Goal: Transaction & Acquisition: Purchase product/service

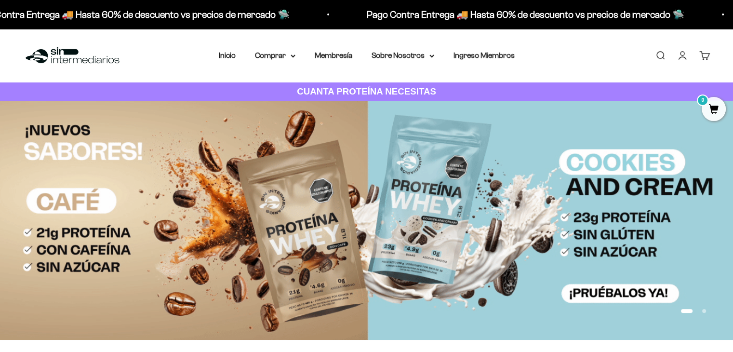
click at [687, 56] on link "Iniciar sesión" at bounding box center [682, 55] width 11 height 11
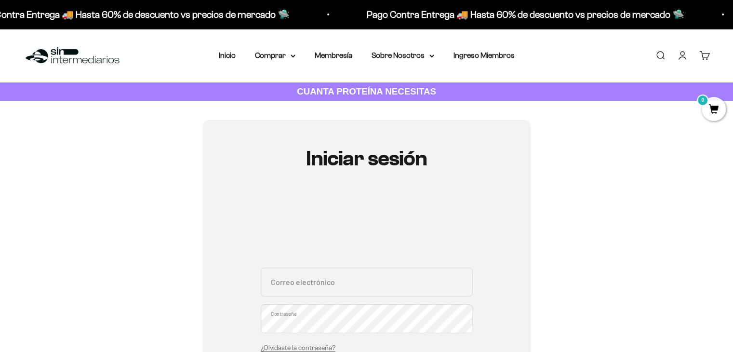
scroll to position [162, 0]
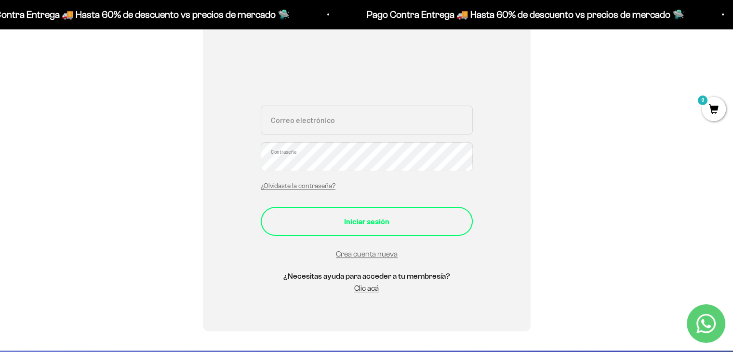
type input "[EMAIL_ADDRESS][DOMAIN_NAME]"
click at [376, 224] on div "Iniciar sesión" at bounding box center [367, 221] width 174 height 13
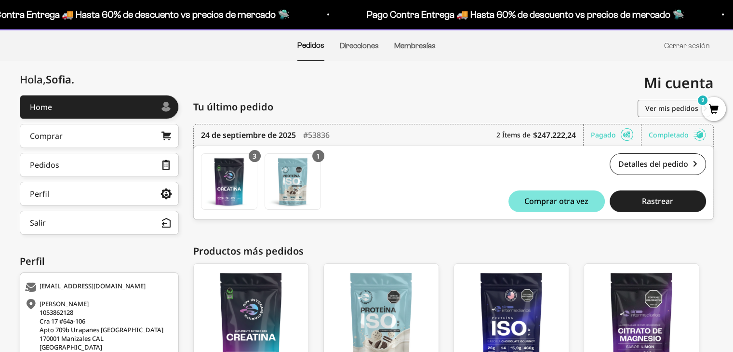
scroll to position [71, 0]
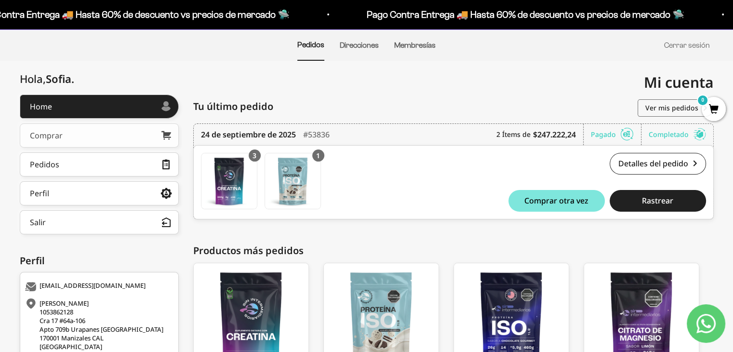
click at [100, 137] on link "Comprar" at bounding box center [99, 135] width 159 height 24
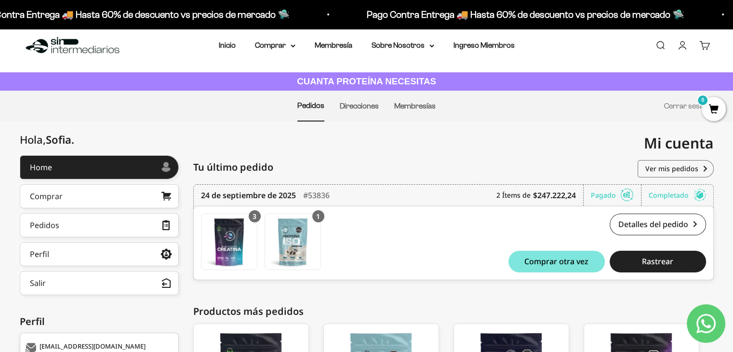
scroll to position [0, 0]
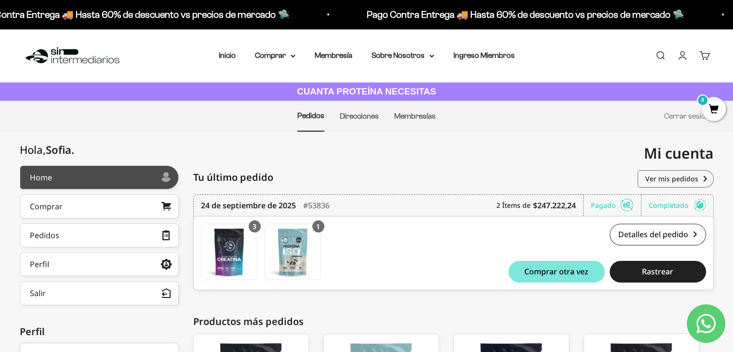
click at [79, 172] on link "Home" at bounding box center [99, 177] width 159 height 24
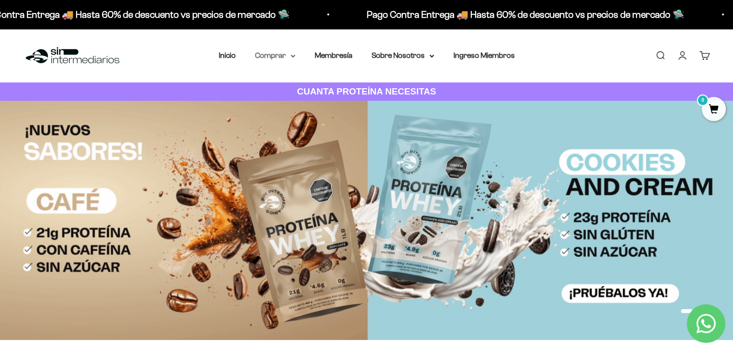
click at [286, 59] on summary "Comprar" at bounding box center [275, 55] width 40 height 13
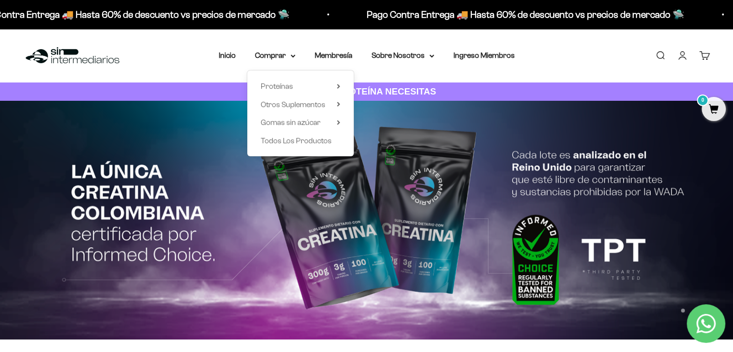
click at [341, 85] on div "Proteínas Ver Todos Whey Iso Vegan" at bounding box center [300, 113] width 107 height 86
click at [336, 85] on summary "Proteínas" at bounding box center [301, 86] width 80 height 13
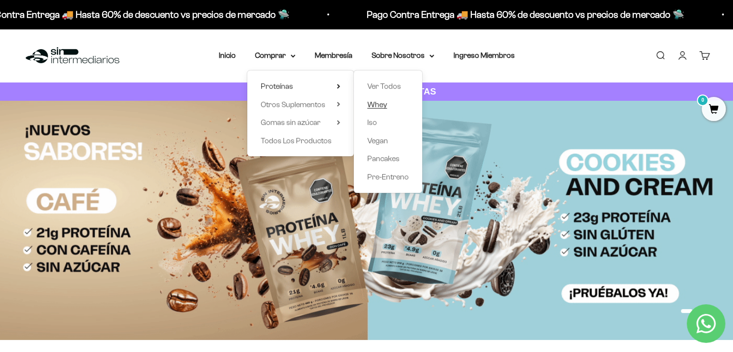
click at [378, 101] on span "Whey" at bounding box center [377, 104] width 20 height 8
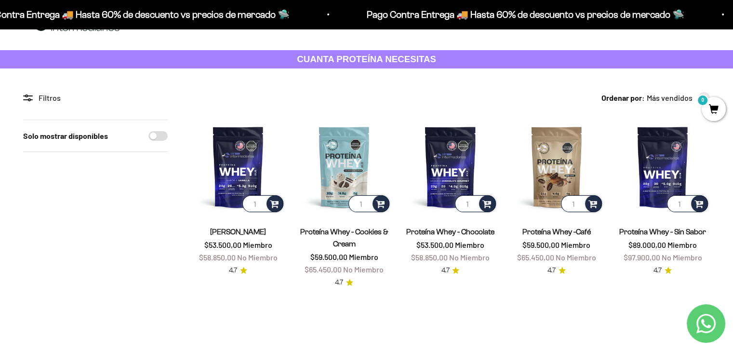
scroll to position [34, 0]
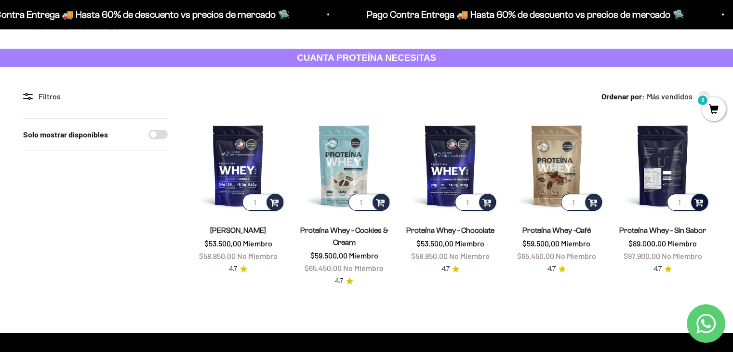
click at [698, 201] on span at bounding box center [698, 201] width 9 height 11
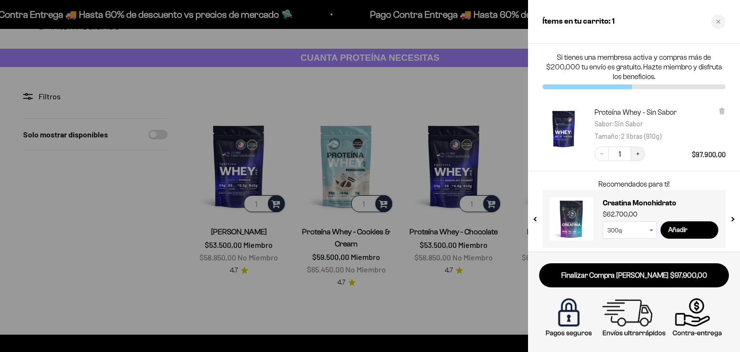
click at [634, 151] on button "Increase quantity" at bounding box center [638, 154] width 14 height 14
click at [489, 87] on div at bounding box center [370, 176] width 740 height 352
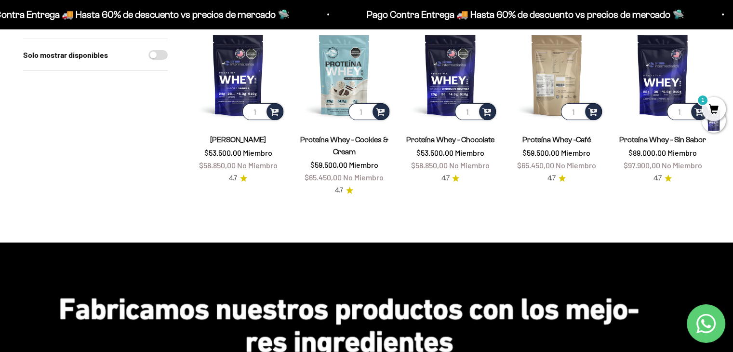
scroll to position [0, 0]
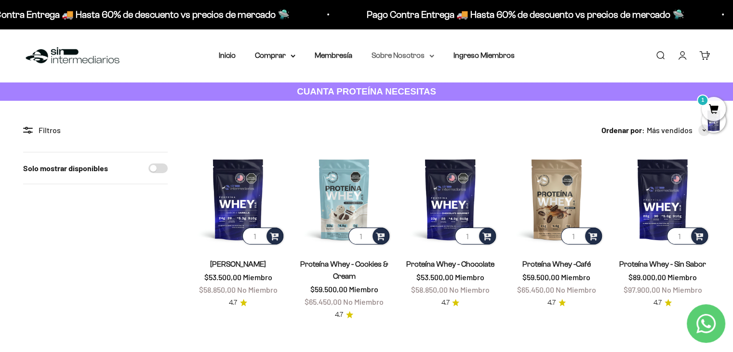
click at [412, 57] on summary "Sobre Nosotros" at bounding box center [403, 55] width 63 height 13
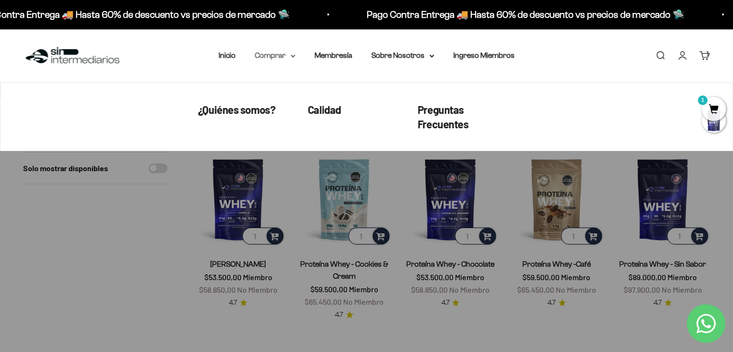
click at [280, 57] on summary "Comprar" at bounding box center [275, 55] width 40 height 13
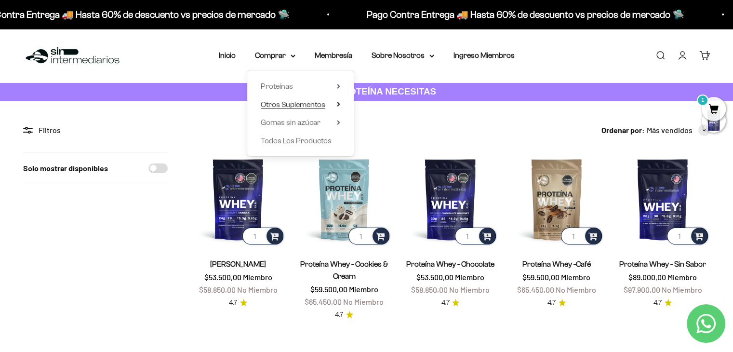
click at [337, 101] on summary "Otros Suplementos" at bounding box center [301, 104] width 80 height 13
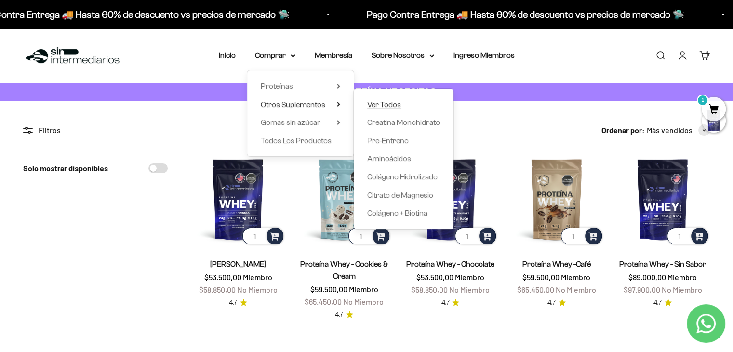
click at [392, 105] on span "Ver Todos" at bounding box center [384, 104] width 34 height 8
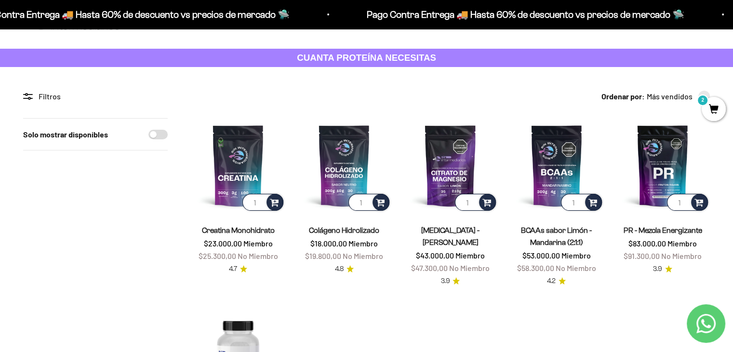
scroll to position [33, 0]
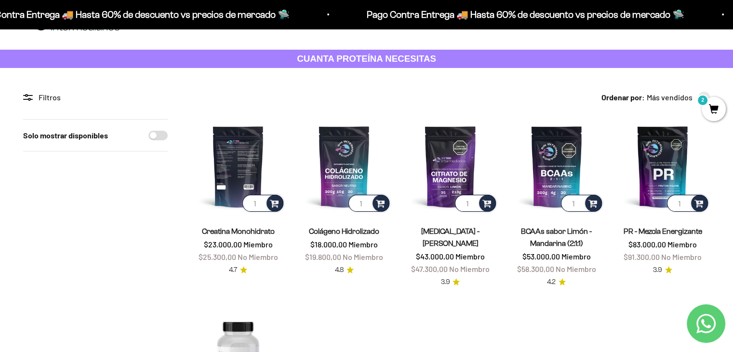
click at [249, 165] on img at bounding box center [238, 166] width 94 height 94
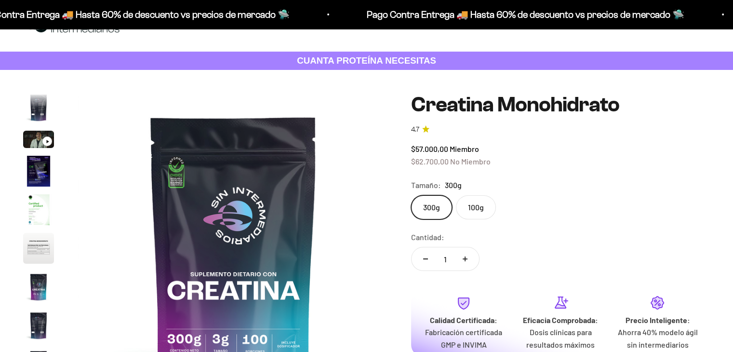
scroll to position [32, 0]
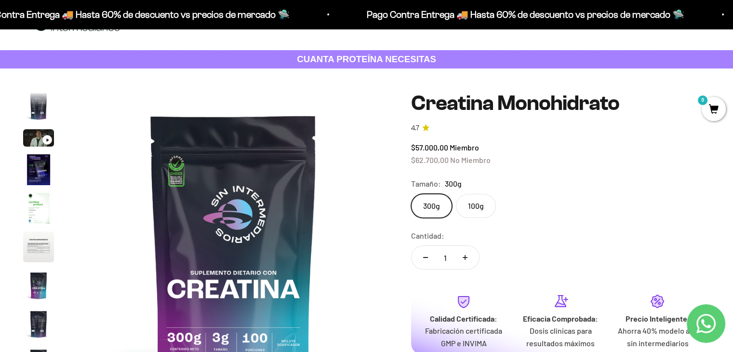
click at [475, 205] on label "100g" at bounding box center [476, 206] width 40 height 24
click at [411, 194] on input "100g" at bounding box center [411, 193] width 0 height 0
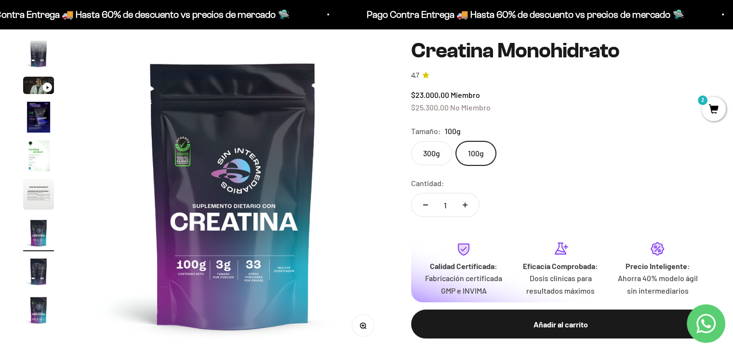
scroll to position [81, 0]
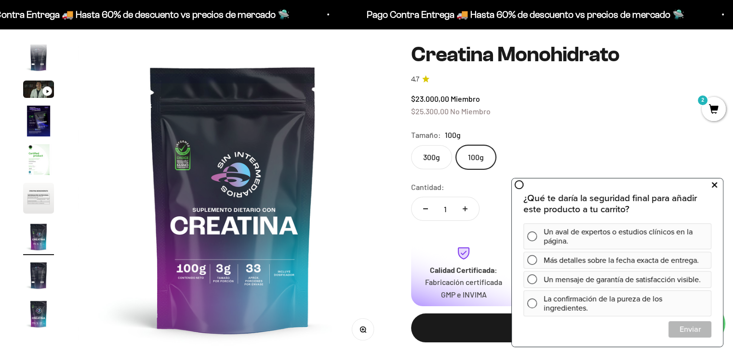
click at [714, 183] on icon at bounding box center [714, 185] width 5 height 13
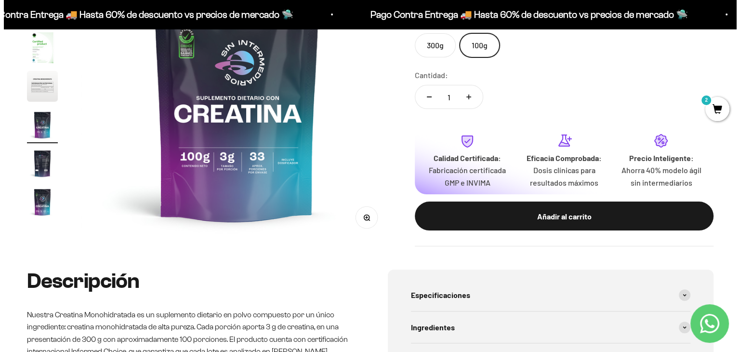
scroll to position [199, 0]
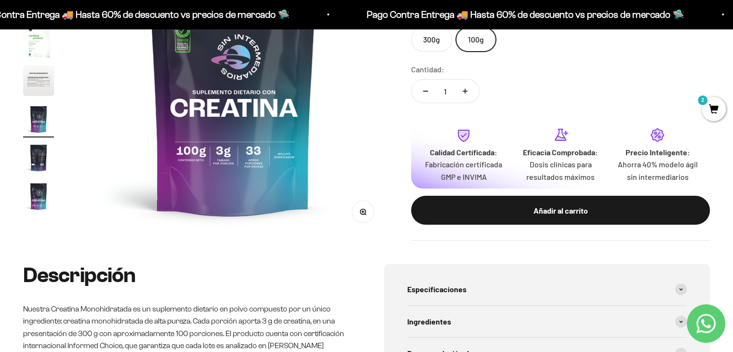
click at [708, 115] on span "2" at bounding box center [714, 109] width 24 height 24
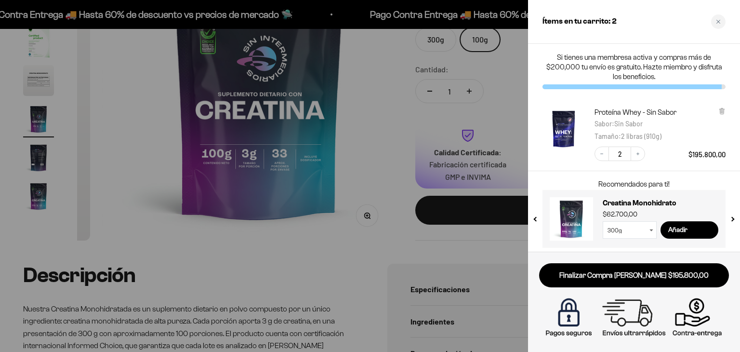
scroll to position [0, 1959]
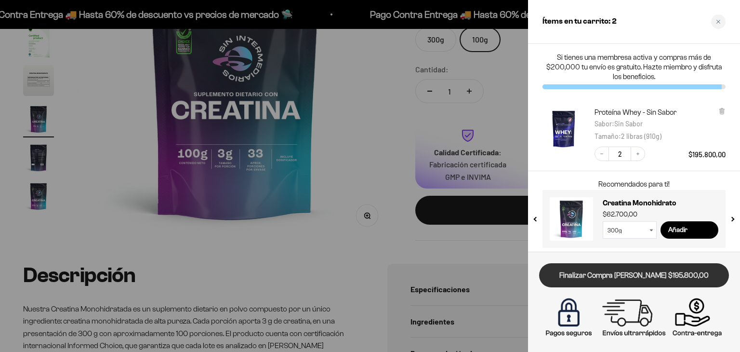
click at [624, 278] on link "Finalizar Compra [PERSON_NAME] $195.800,00" at bounding box center [634, 275] width 190 height 25
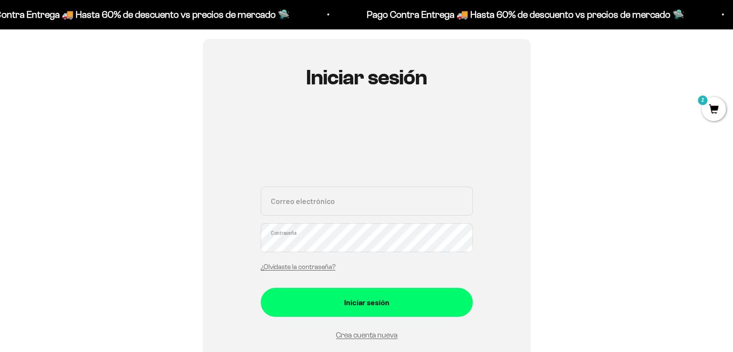
scroll to position [106, 0]
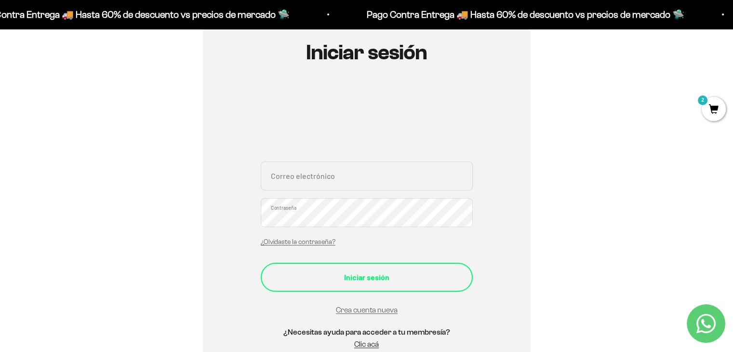
type input "[EMAIL_ADDRESS][DOMAIN_NAME]"
click at [368, 277] on div "Iniciar sesión" at bounding box center [367, 277] width 174 height 13
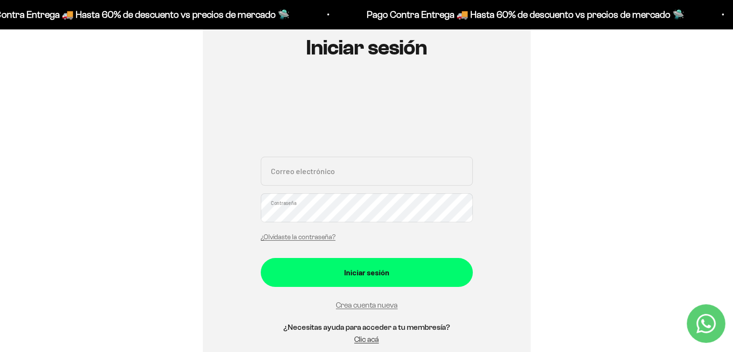
scroll to position [114, 0]
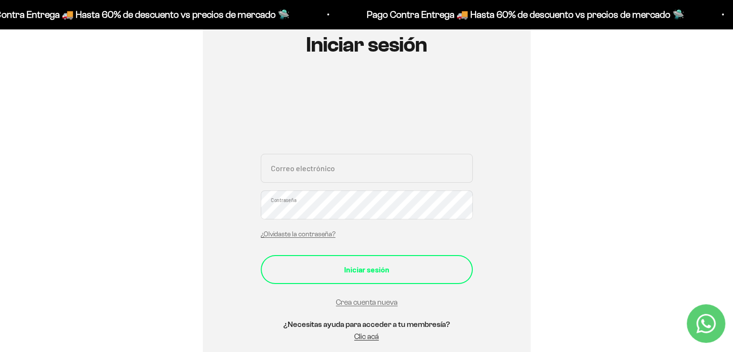
type input "[EMAIL_ADDRESS][DOMAIN_NAME]"
click at [376, 277] on button "Iniciar sesión" at bounding box center [367, 269] width 212 height 29
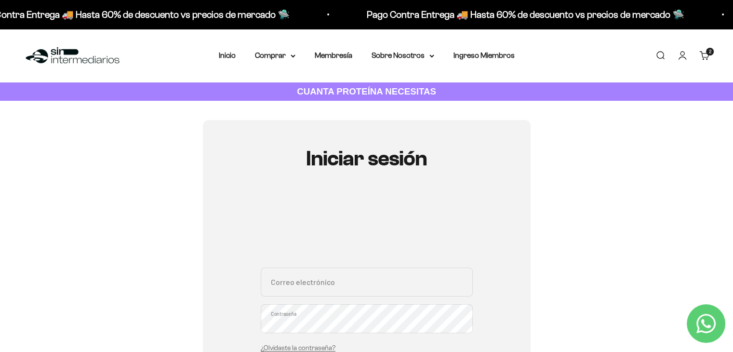
type input "[EMAIL_ADDRESS][DOMAIN_NAME]"
click at [704, 54] on link "Carrito 2 artículos 2" at bounding box center [704, 55] width 11 height 11
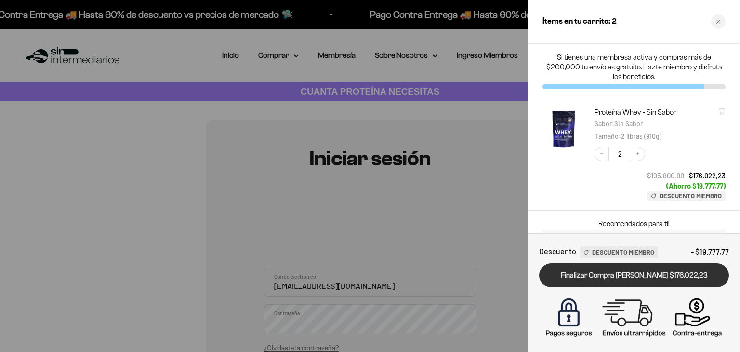
click at [636, 273] on link "Finalizar Compra [PERSON_NAME] $176.022,23" at bounding box center [634, 275] width 190 height 25
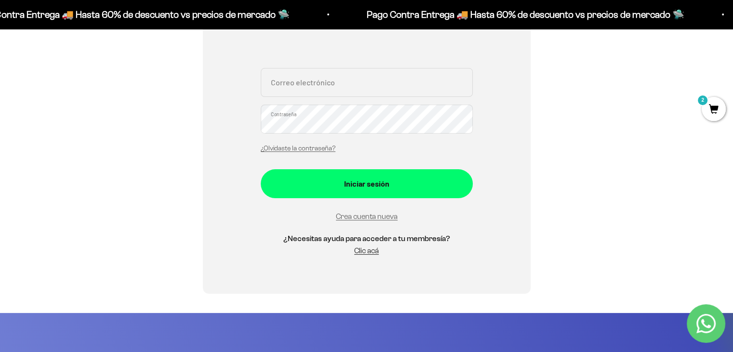
scroll to position [200, 0]
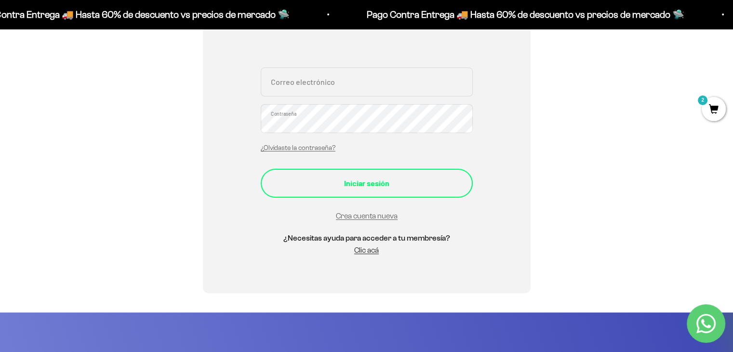
type input "[EMAIL_ADDRESS][DOMAIN_NAME]"
click at [370, 187] on div "Iniciar sesión" at bounding box center [367, 183] width 174 height 13
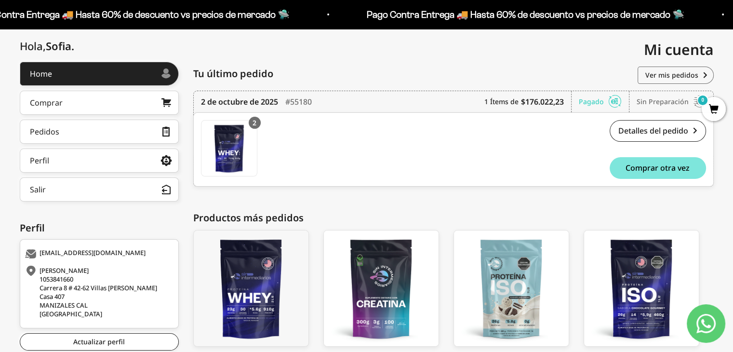
scroll to position [122, 0]
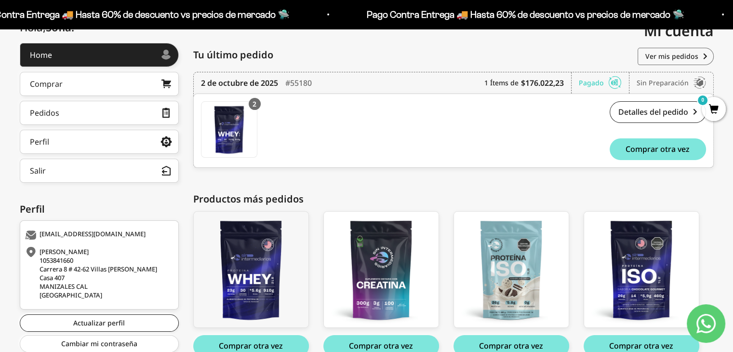
click at [99, 257] on div "[PERSON_NAME] 1053841660 [STREET_ADDRESS][PERSON_NAME]" at bounding box center [98, 273] width 146 height 52
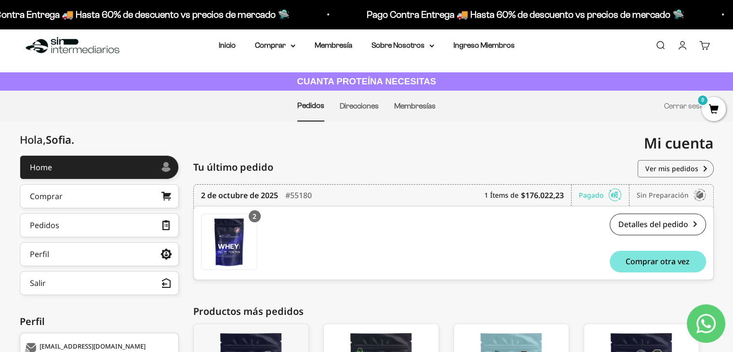
scroll to position [0, 0]
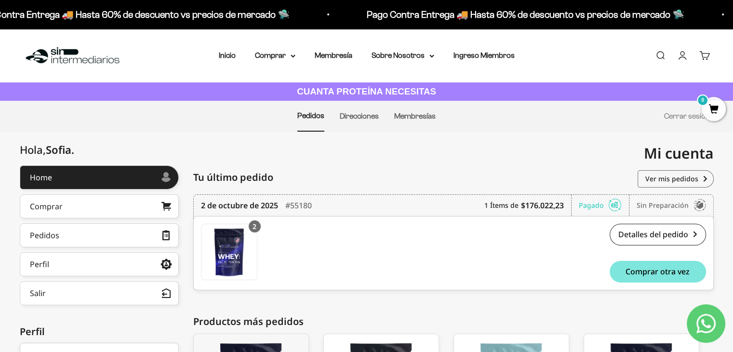
click at [716, 103] on span "0" at bounding box center [714, 109] width 24 height 24
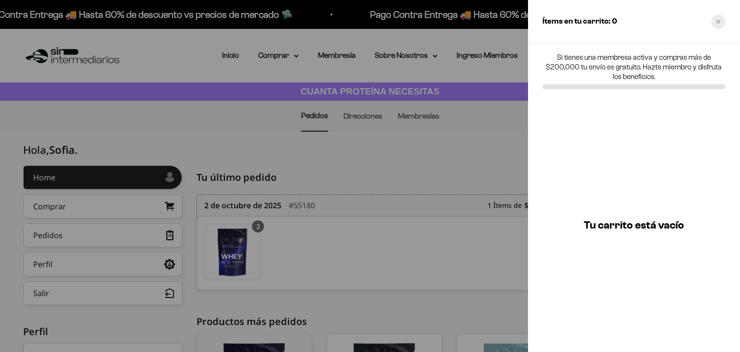
click at [716, 26] on div "Close cart" at bounding box center [718, 21] width 14 height 14
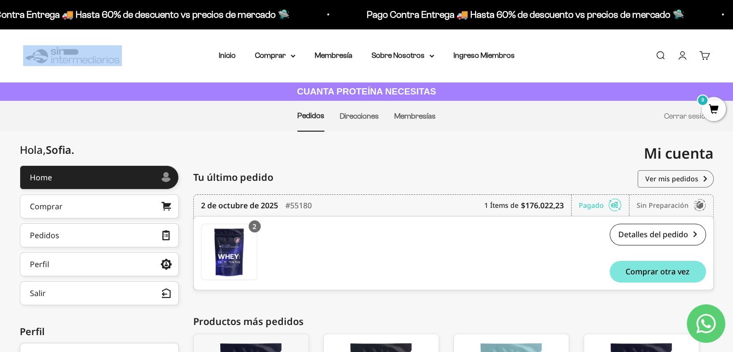
drag, startPoint x: 63, startPoint y: 68, endPoint x: 71, endPoint y: 56, distance: 14.5
click at [71, 56] on div "Menú Buscar Inicio Comprar Proteínas Ver Todos Whey Iso Vegan Pancakes Pre-Entr…" at bounding box center [366, 55] width 733 height 53
click at [71, 56] on img at bounding box center [72, 55] width 99 height 21
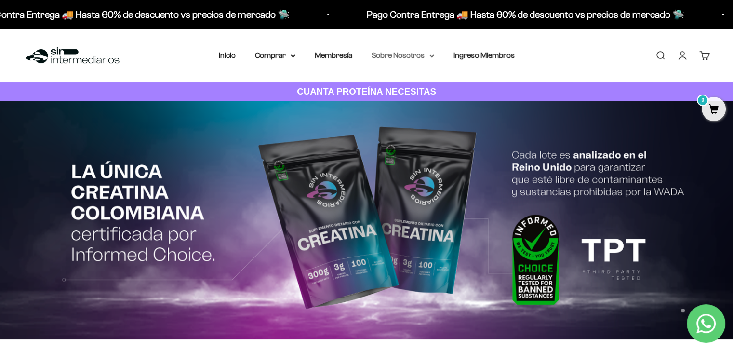
click at [399, 60] on summary "Sobre Nosotros" at bounding box center [403, 55] width 63 height 13
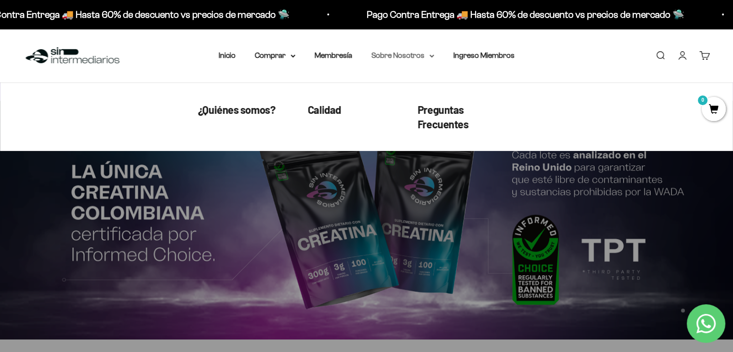
click at [399, 60] on summary "Sobre Nosotros" at bounding box center [403, 55] width 63 height 13
